Goal: Transaction & Acquisition: Purchase product/service

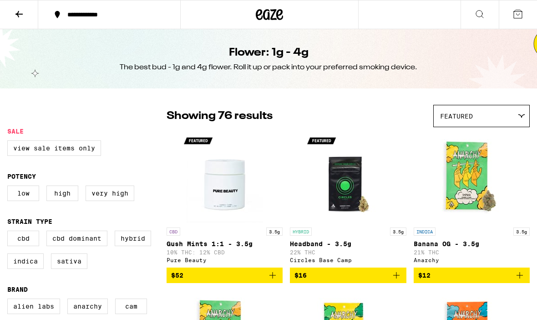
click at [266, 18] on icon at bounding box center [269, 14] width 27 height 16
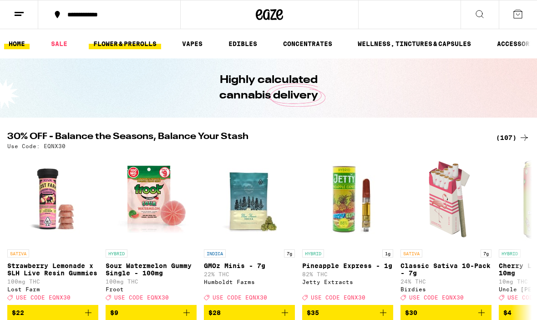
click at [121, 48] on link "FLOWER & PREROLLS" at bounding box center [125, 43] width 72 height 11
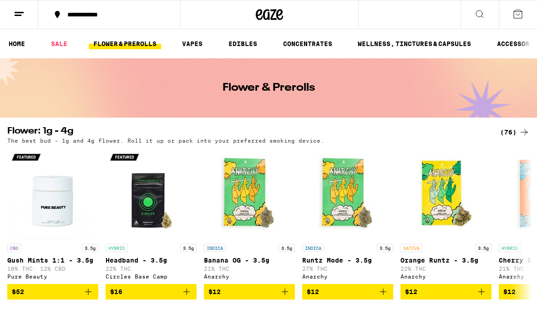
click at [511, 129] on div "(76)" at bounding box center [515, 132] width 30 height 11
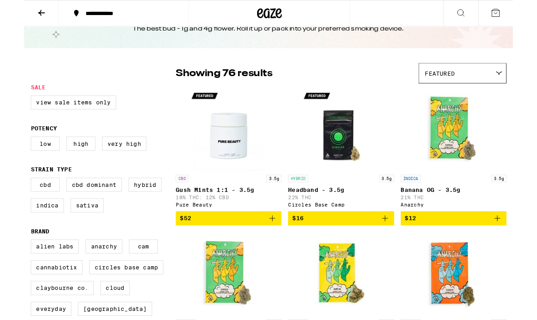
scroll to position [35, 0]
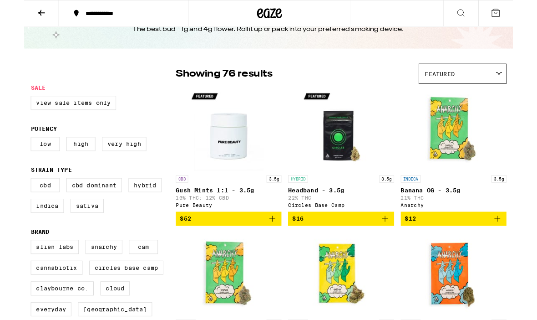
click at [518, 81] on div at bounding box center [521, 81] width 9 height 4
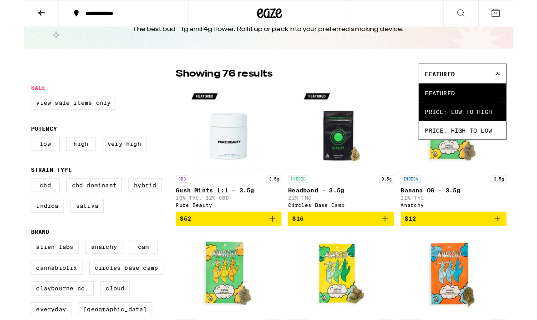
click at [485, 124] on span "Price: Low to High" at bounding box center [481, 122] width 83 height 20
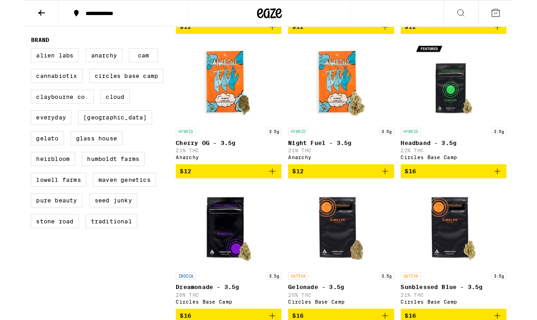
scroll to position [244, 0]
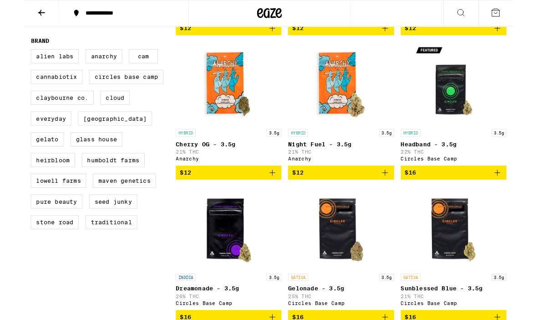
click at [514, 195] on span "$16" at bounding box center [472, 189] width 107 height 11
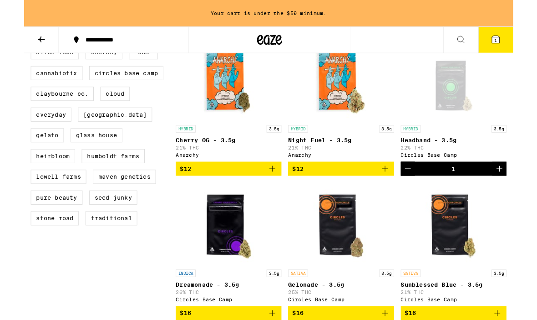
scroll to position [274, 0]
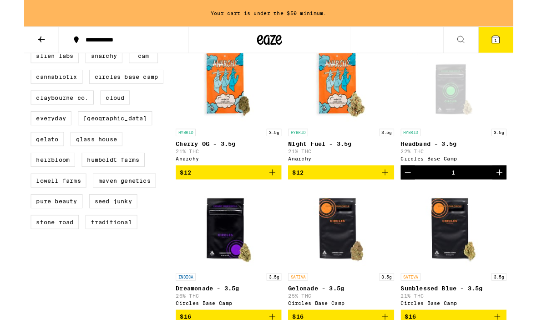
click at [270, 194] on icon "Add to bag" at bounding box center [272, 189] width 11 height 11
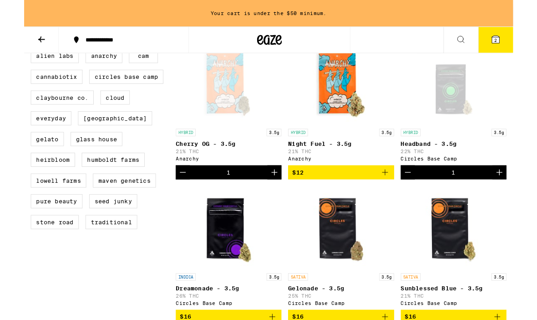
click at [402, 197] on button "$12" at bounding box center [348, 188] width 116 height 15
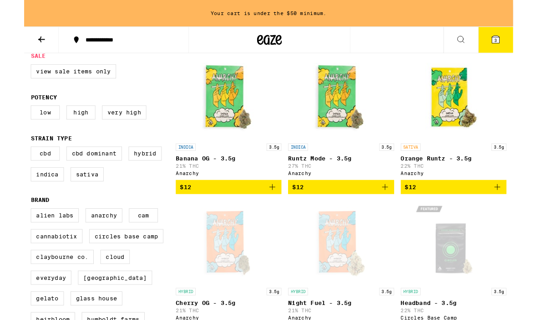
scroll to position [98, 0]
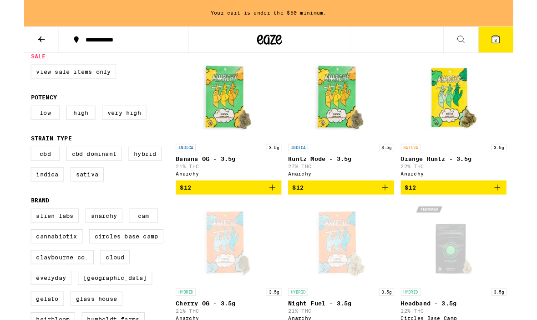
click at [272, 211] on icon "Add to bag" at bounding box center [272, 205] width 11 height 11
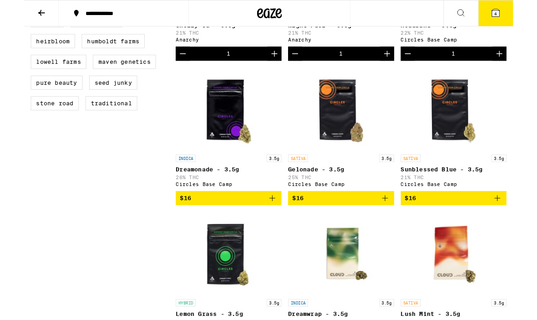
scroll to position [375, 0]
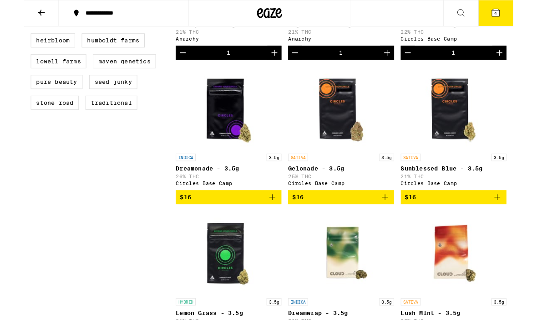
click at [276, 222] on icon "Add to bag" at bounding box center [272, 216] width 11 height 11
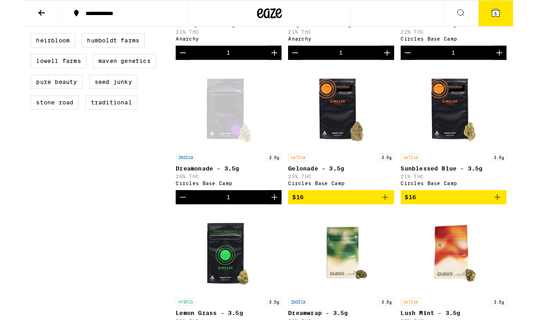
click at [392, 222] on icon "Add to bag" at bounding box center [396, 216] width 11 height 11
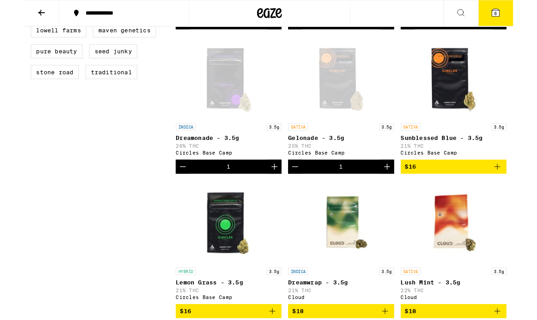
scroll to position [408, 0]
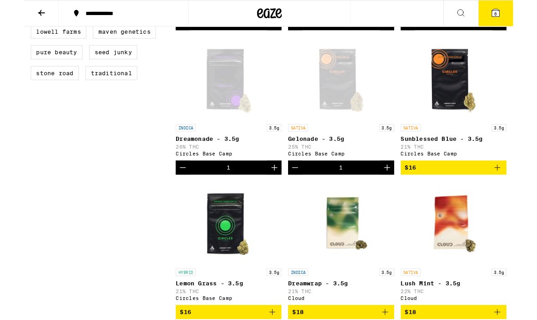
click at [522, 189] on icon "Add to bag" at bounding box center [520, 184] width 11 height 11
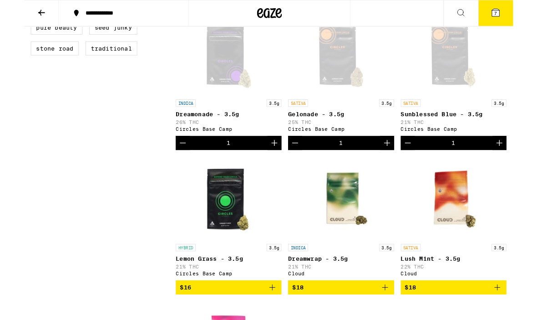
scroll to position [431, 0]
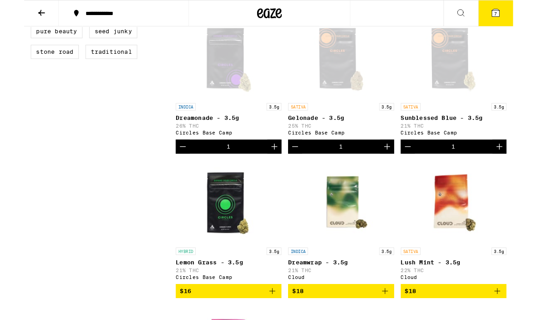
click at [425, 166] on icon "Decrement" at bounding box center [421, 160] width 11 height 11
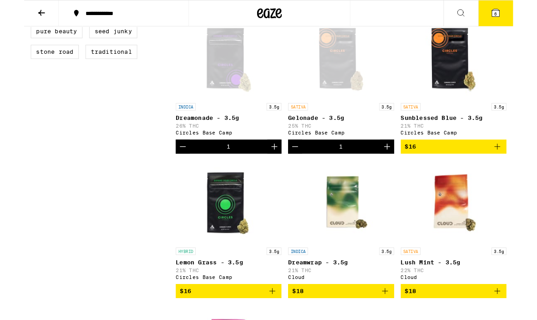
click at [518, 166] on icon "Add to bag" at bounding box center [520, 160] width 11 height 11
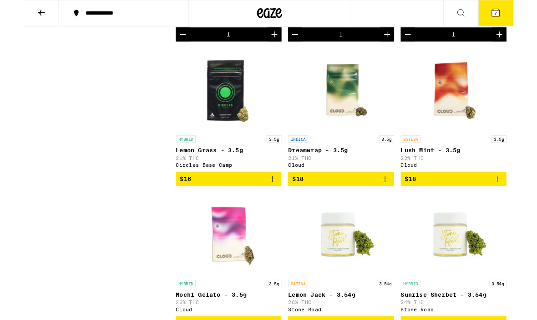
scroll to position [553, 0]
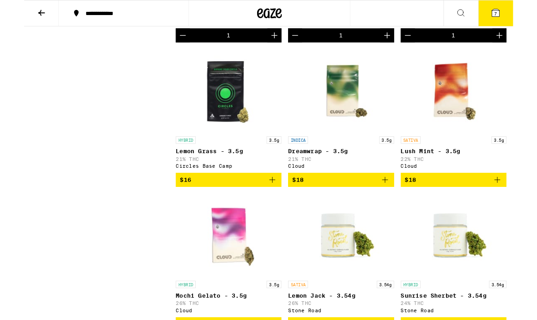
click at [274, 203] on icon "Add to bag" at bounding box center [272, 197] width 11 height 11
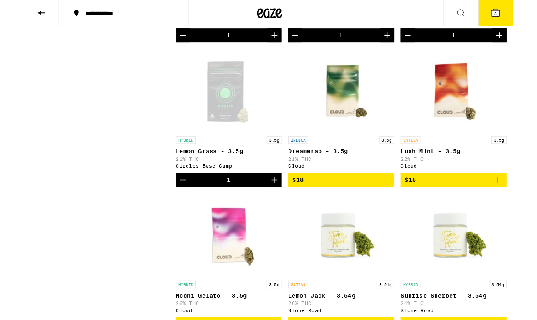
click at [514, 19] on icon at bounding box center [518, 14] width 11 height 11
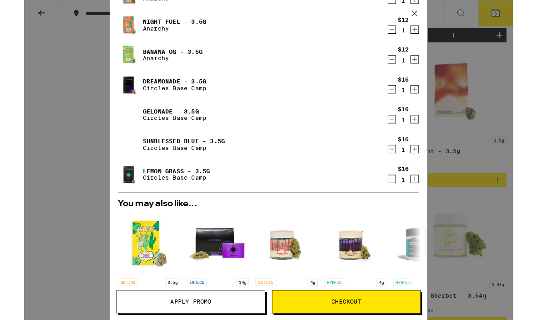
scroll to position [106, 0]
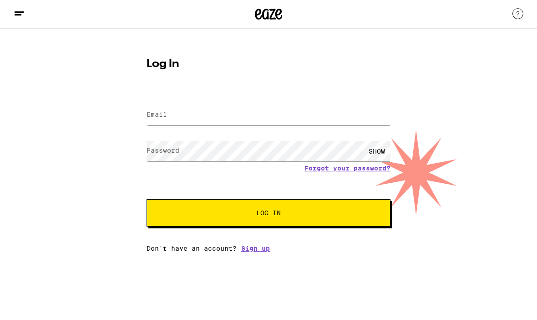
click at [155, 113] on label "Email" at bounding box center [157, 114] width 20 height 7
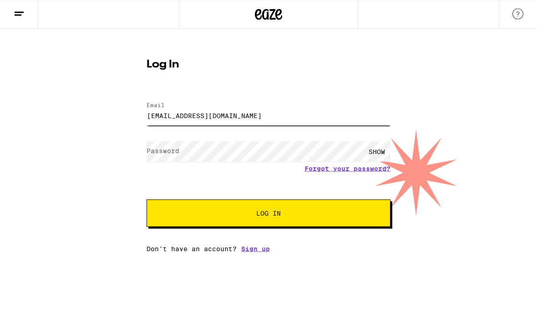
type input "[EMAIL_ADDRESS][DOMAIN_NAME]"
click at [376, 148] on div "SHOW" at bounding box center [376, 151] width 27 height 20
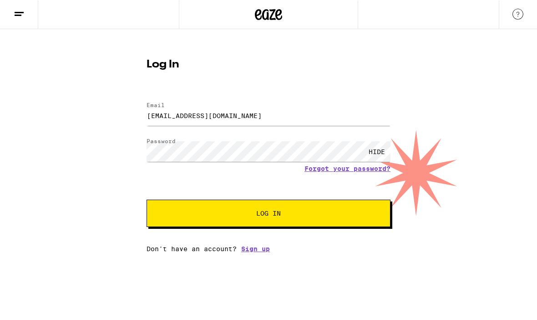
click at [289, 210] on form "Email Email [EMAIL_ADDRESS][DOMAIN_NAME] Password Password HIDE Forgot your pas…" at bounding box center [269, 160] width 244 height 134
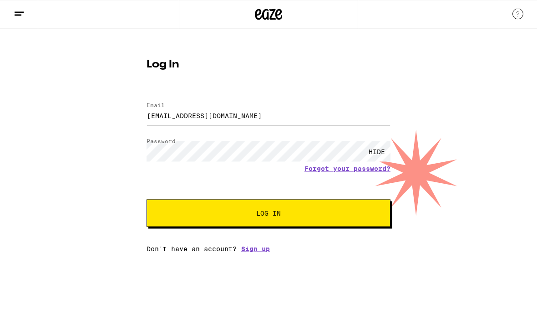
click at [281, 216] on span "Log In" at bounding box center [268, 213] width 25 height 6
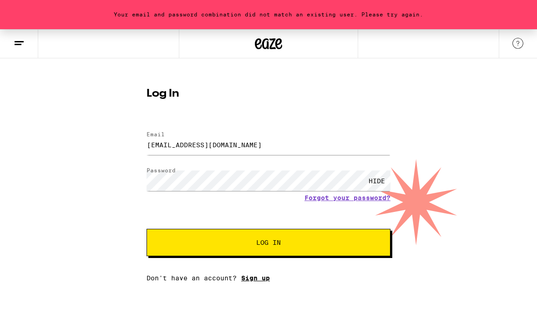
click at [259, 281] on link "Sign up" at bounding box center [255, 277] width 29 height 7
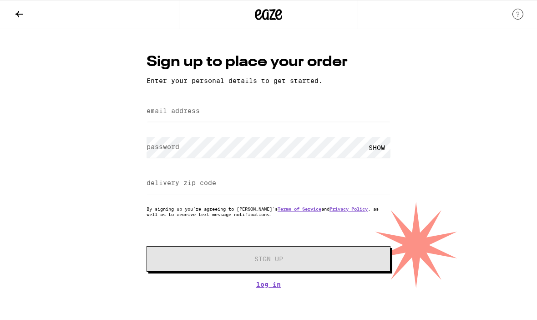
click at [175, 113] on label "email address" at bounding box center [173, 110] width 53 height 7
type input "[EMAIL_ADDRESS][DOMAIN_NAME]"
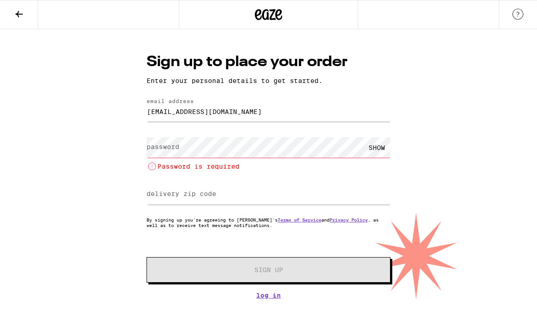
click at [152, 148] on label "password" at bounding box center [163, 146] width 33 height 7
click at [377, 151] on div "SHOW" at bounding box center [376, 147] width 27 height 20
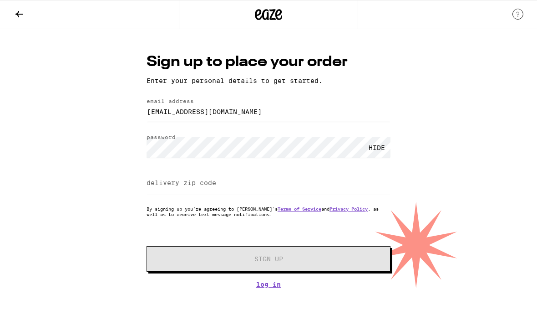
click at [151, 186] on label "delivery zip code" at bounding box center [182, 182] width 70 height 7
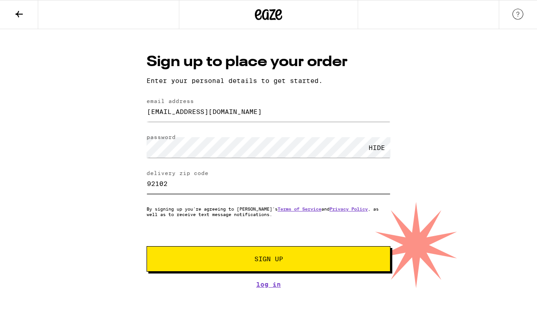
type input "92102"
click at [228, 258] on button "Sign Up" at bounding box center [269, 259] width 244 height 26
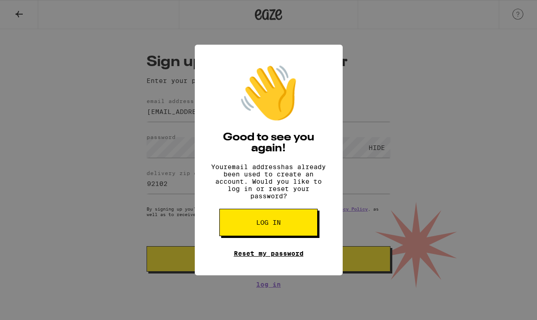
click at [281, 257] on link "Reset my password" at bounding box center [269, 253] width 70 height 7
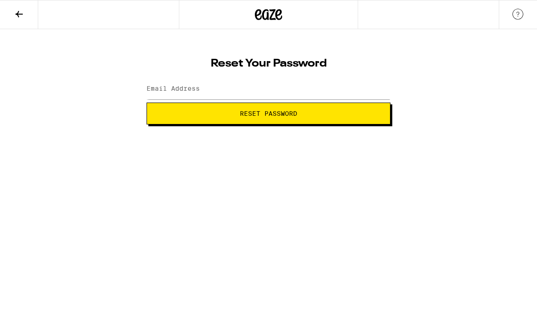
click at [283, 120] on button "Reset Password" at bounding box center [269, 113] width 244 height 22
click at [263, 117] on span "Reset Password" at bounding box center [268, 113] width 57 height 6
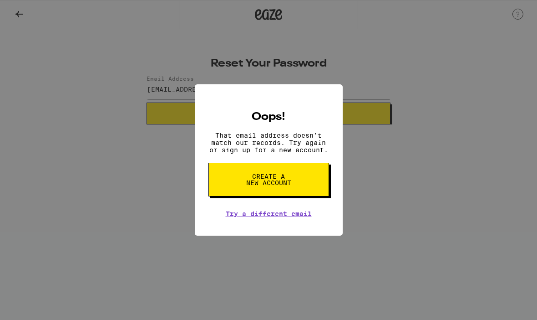
click at [452, 210] on div "Oops! That email address doesn't match our records. Try again or sign up for a …" at bounding box center [268, 160] width 537 height 320
click at [252, 217] on link "Try a different email" at bounding box center [269, 213] width 86 height 7
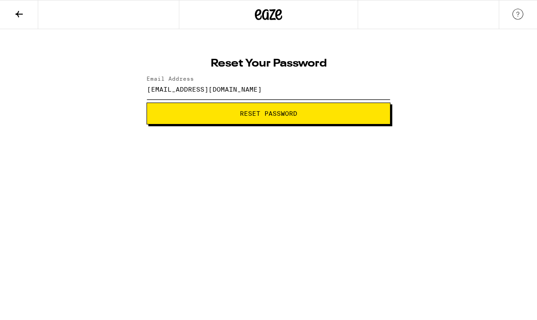
click at [179, 89] on input "[EMAIL_ADDRESS][DOMAIN_NAME]" at bounding box center [269, 89] width 244 height 20
click at [289, 114] on span "Reset Password" at bounding box center [268, 113] width 57 height 6
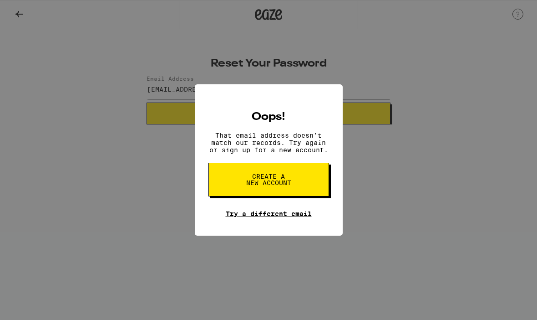
click at [289, 217] on link "Try a different email" at bounding box center [269, 213] width 86 height 7
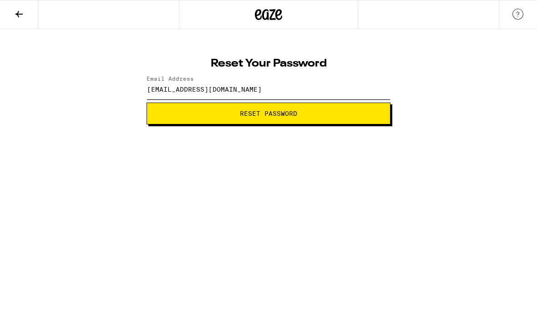
click at [250, 86] on input "[EMAIL_ADDRESS][DOMAIN_NAME]" at bounding box center [269, 89] width 244 height 20
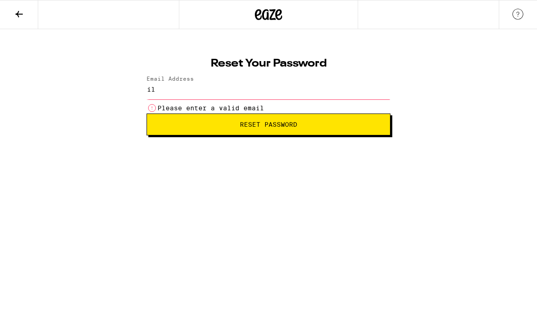
type input "i"
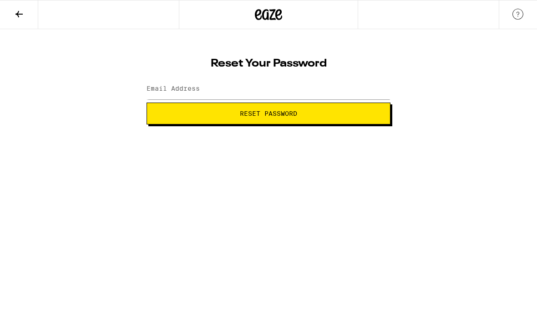
click at [275, 18] on icon at bounding box center [268, 14] width 27 height 16
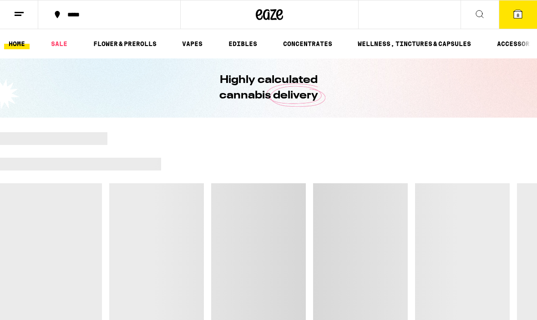
click at [20, 17] on icon at bounding box center [19, 14] width 11 height 11
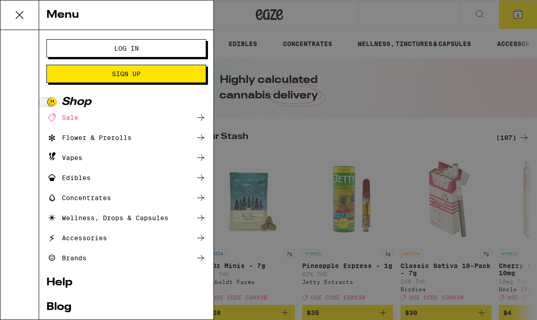
click at [124, 77] on span "Sign Up" at bounding box center [126, 74] width 29 height 6
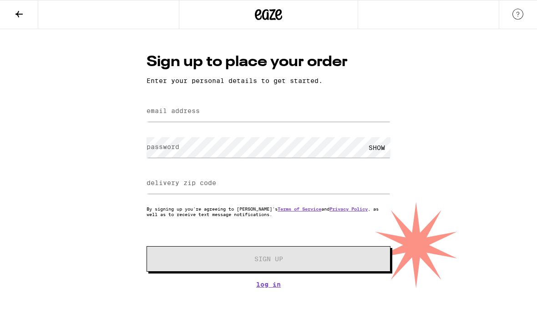
click at [156, 114] on label "email address" at bounding box center [173, 110] width 53 height 7
type input "[EMAIL_ADDRESS][DOMAIN_NAME]"
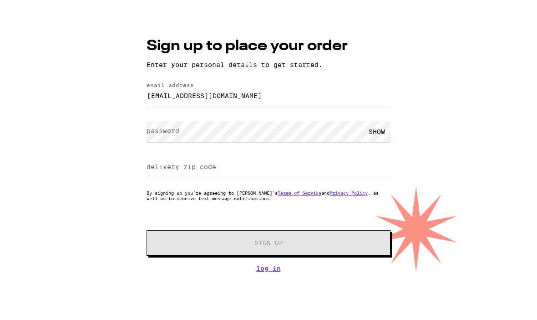
scroll to position [0, 0]
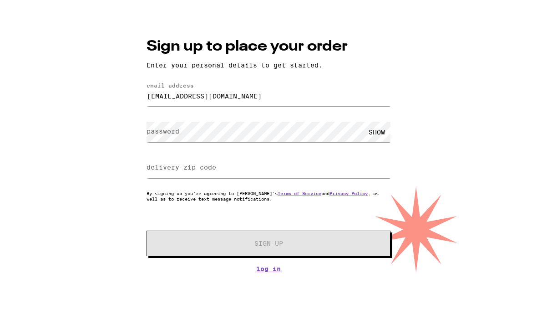
click at [155, 143] on label "password" at bounding box center [163, 146] width 33 height 7
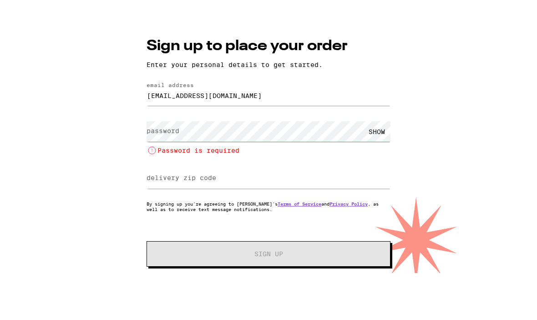
scroll to position [0, 0]
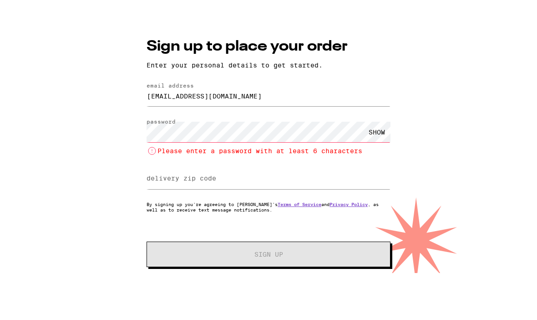
click at [378, 137] on div "SHOW" at bounding box center [376, 147] width 27 height 20
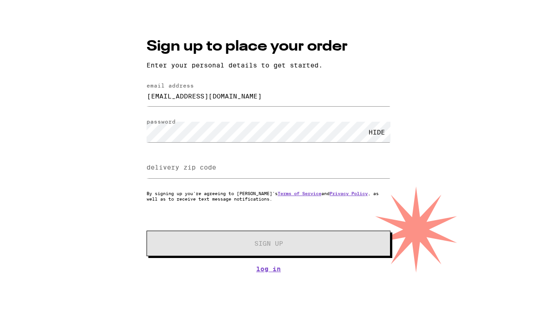
click at [154, 179] on label "delivery zip code" at bounding box center [182, 182] width 70 height 7
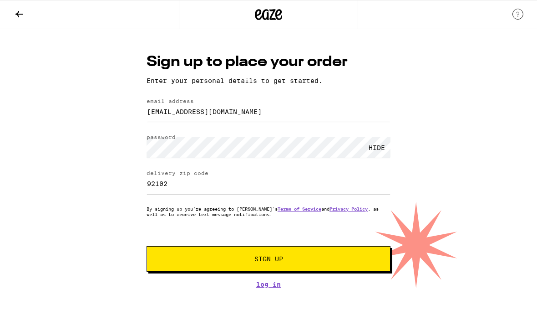
type input "92102"
click at [267, 18] on icon at bounding box center [269, 14] width 14 height 11
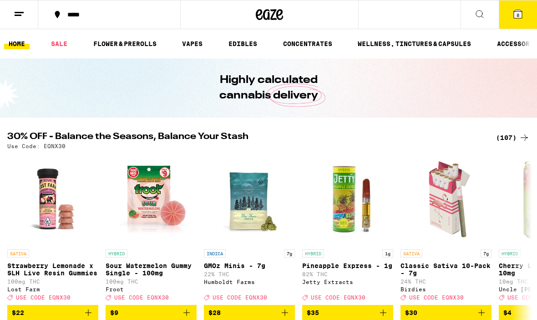
click at [20, 12] on line at bounding box center [19, 12] width 9 height 0
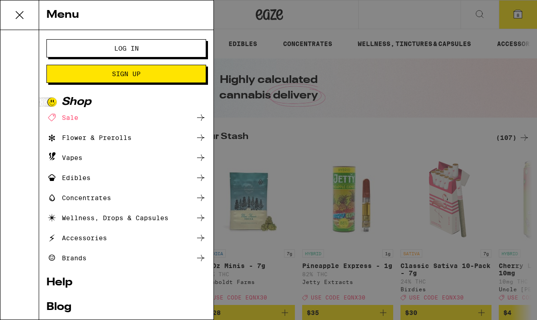
click at [17, 14] on div "Menu Log In Sign Up Shop Sale Flower & Prerolls Vapes Edibles Concentrates Well…" at bounding box center [268, 160] width 537 height 320
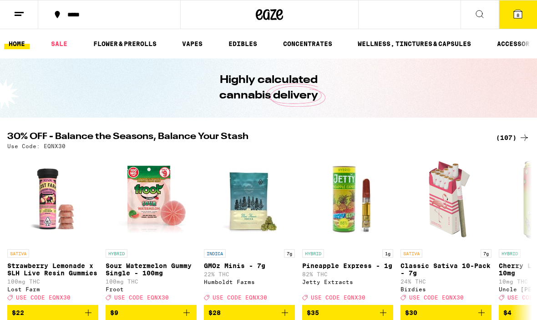
click at [21, 15] on line at bounding box center [18, 15] width 7 height 0
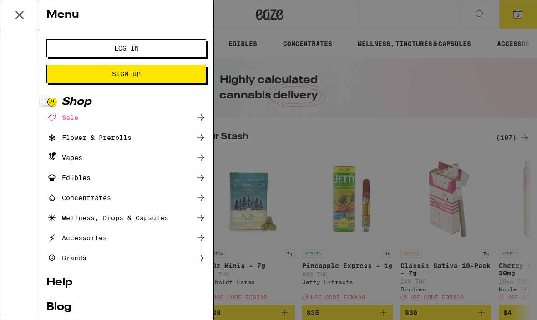
click at [123, 48] on span "Log In" at bounding box center [126, 48] width 25 height 6
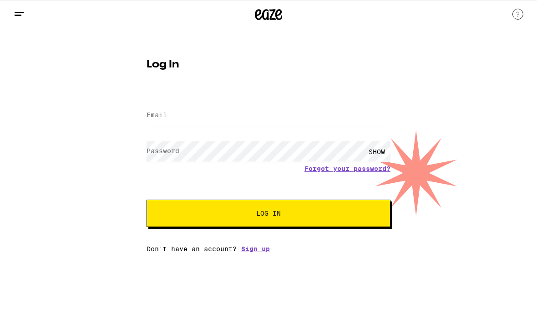
click at [157, 112] on label "Email" at bounding box center [157, 114] width 20 height 7
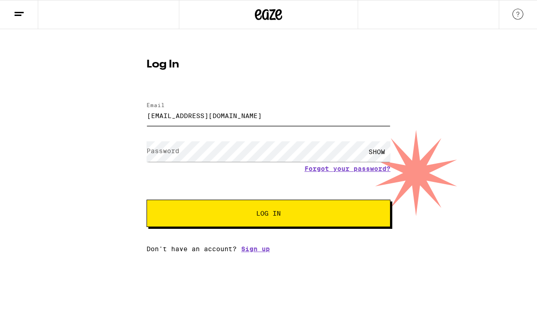
type input "[EMAIL_ADDRESS][DOMAIN_NAME]"
click at [348, 169] on link "Forgot your password?" at bounding box center [348, 168] width 86 height 7
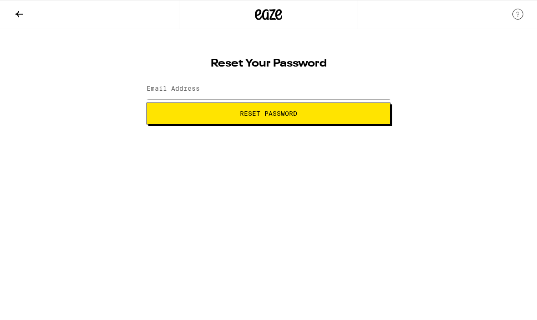
click at [151, 89] on label "Email Address" at bounding box center [173, 88] width 53 height 7
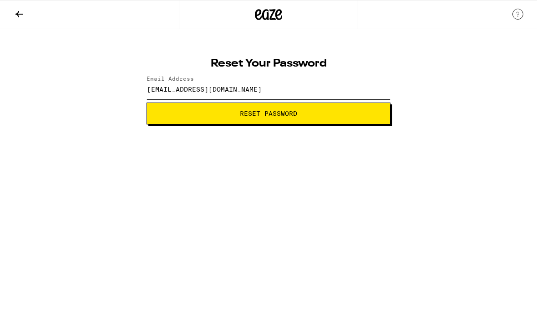
type input "[EMAIL_ADDRESS][DOMAIN_NAME]"
click at [261, 116] on span "Reset Password" at bounding box center [268, 113] width 57 height 6
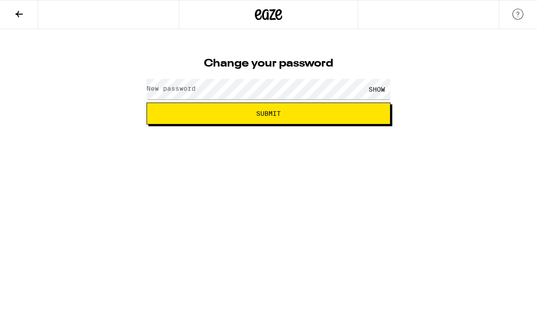
click at [151, 86] on label "New password" at bounding box center [171, 88] width 49 height 7
click at [154, 90] on label "New password" at bounding box center [171, 88] width 49 height 7
click at [378, 90] on div "SHOW" at bounding box center [376, 89] width 27 height 20
click at [260, 113] on span "Submit" at bounding box center [268, 113] width 25 height 6
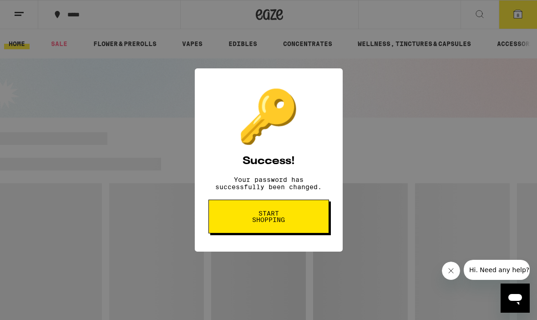
click at [255, 220] on span "Start shopping" at bounding box center [268, 216] width 47 height 13
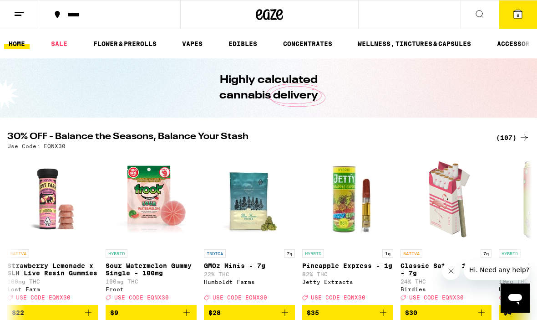
click at [516, 18] on icon at bounding box center [518, 14] width 8 height 8
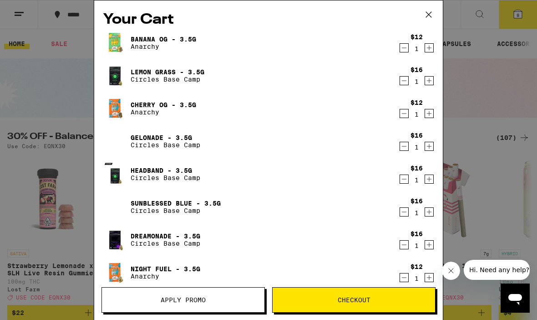
click at [364, 302] on span "Checkout" at bounding box center [354, 299] width 33 height 6
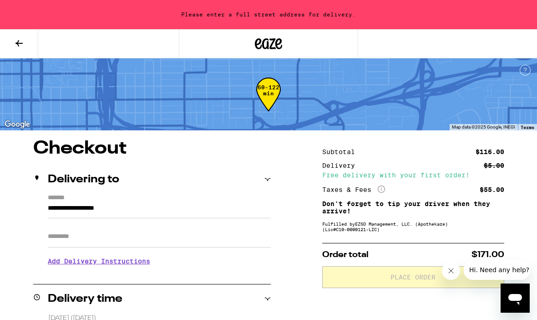
click at [49, 208] on input "**********" at bounding box center [159, 210] width 223 height 15
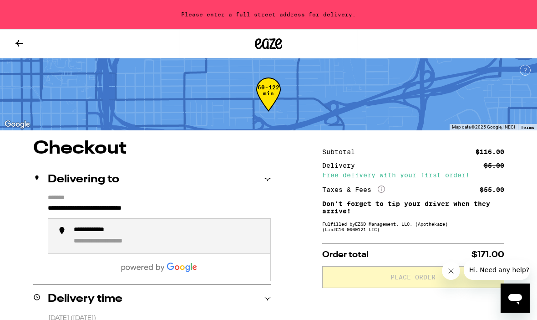
click at [89, 235] on div "**********" at bounding box center [101, 230] width 54 height 9
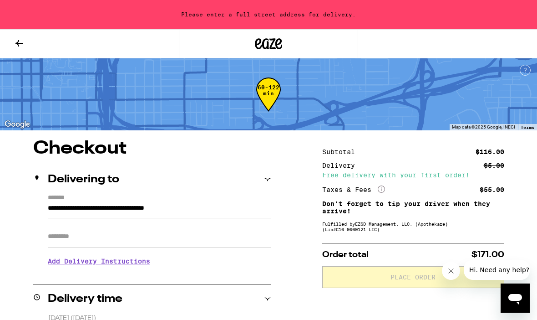
type input "**********"
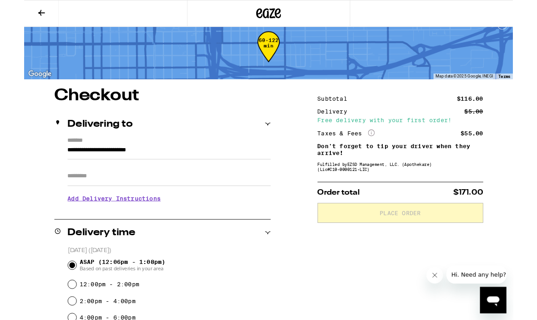
scroll to position [22, 0]
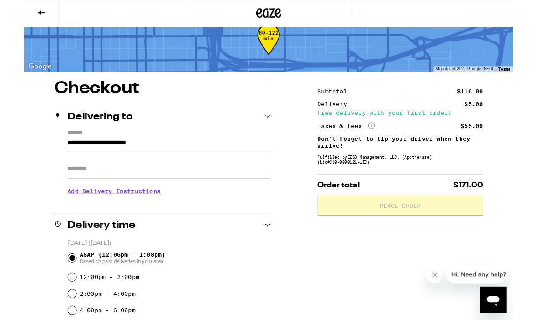
click at [75, 213] on h3 "Add Delivery Instructions" at bounding box center [159, 209] width 223 height 21
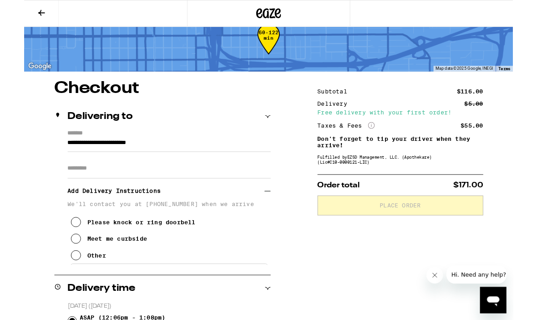
click at [60, 266] on icon at bounding box center [56, 261] width 11 height 11
click at [54, 285] on icon at bounding box center [56, 280] width 11 height 11
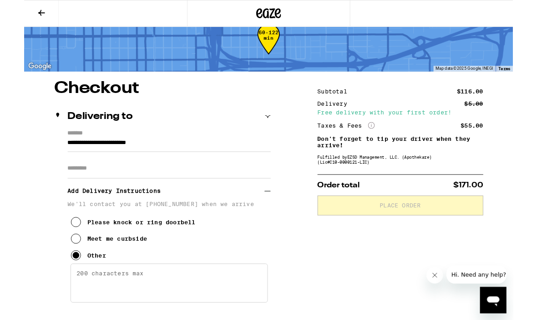
click at [53, 264] on icon at bounding box center [56, 261] width 11 height 11
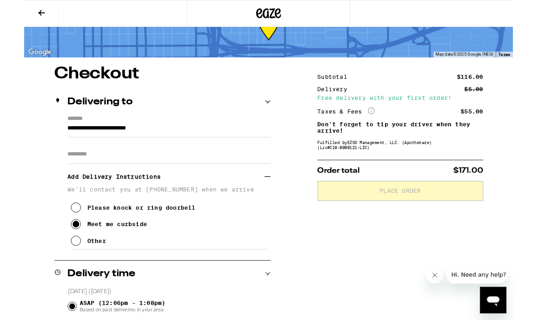
scroll to position [36, 0]
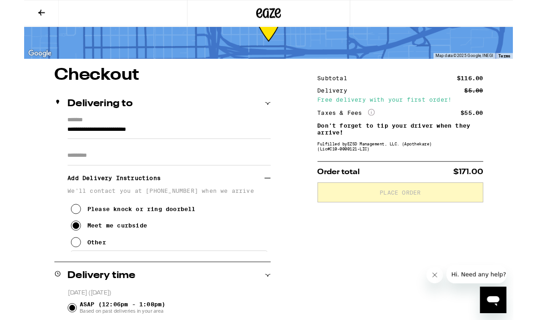
click at [60, 271] on icon at bounding box center [56, 265] width 11 height 11
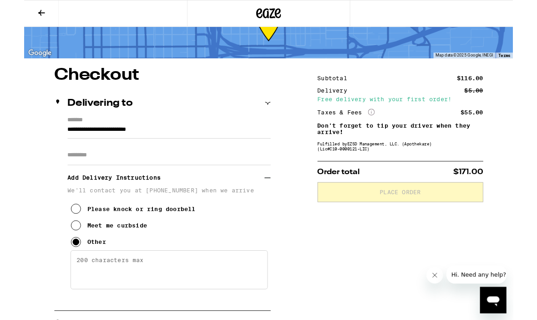
click at [64, 286] on textarea "Enter any other delivery instructions you want driver to know" at bounding box center [159, 296] width 217 height 43
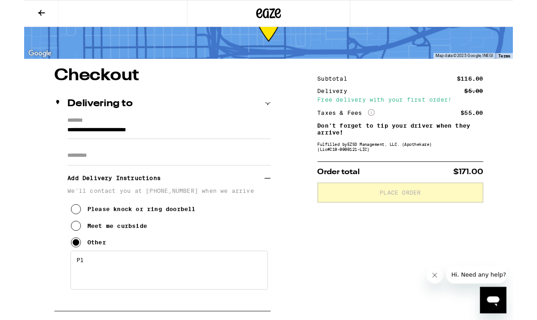
type textarea "P"
click at [59, 252] on icon at bounding box center [56, 247] width 11 height 11
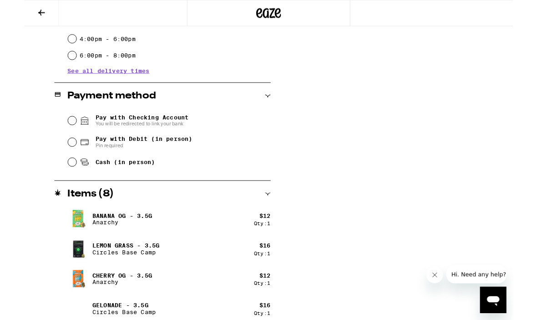
scroll to position [389, 0]
click at [56, 182] on input "Cash (in person)" at bounding box center [52, 178] width 9 height 9
radio input "true"
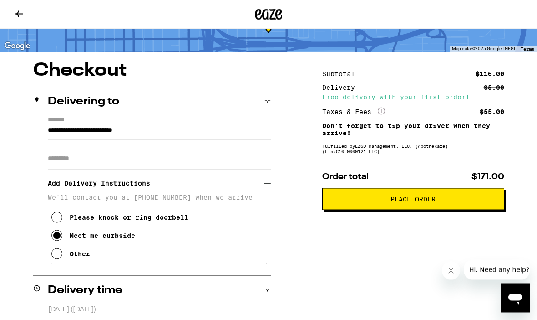
scroll to position [49, 0]
click at [418, 202] on span "Place Order" at bounding box center [413, 198] width 45 height 6
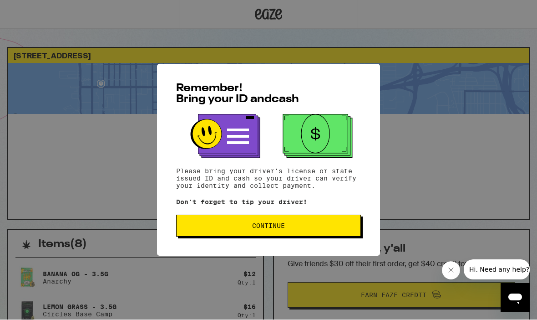
scroll to position [0, 0]
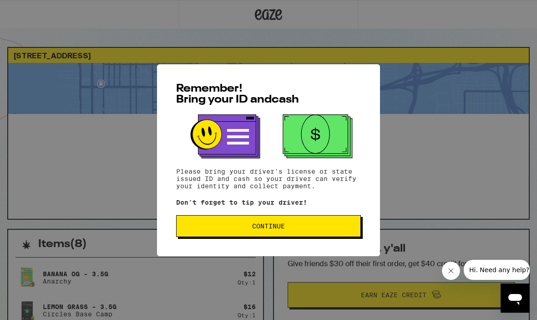
click at [275, 229] on span "Continue" at bounding box center [268, 226] width 33 height 6
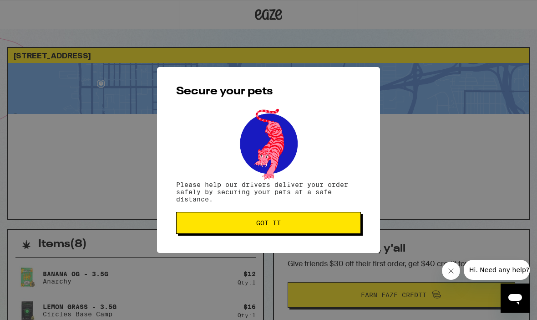
click at [270, 226] on span "Got it" at bounding box center [268, 222] width 25 height 6
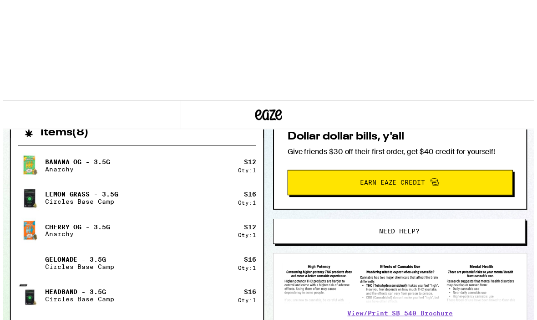
scroll to position [0, 0]
